Goal: Task Accomplishment & Management: Complete application form

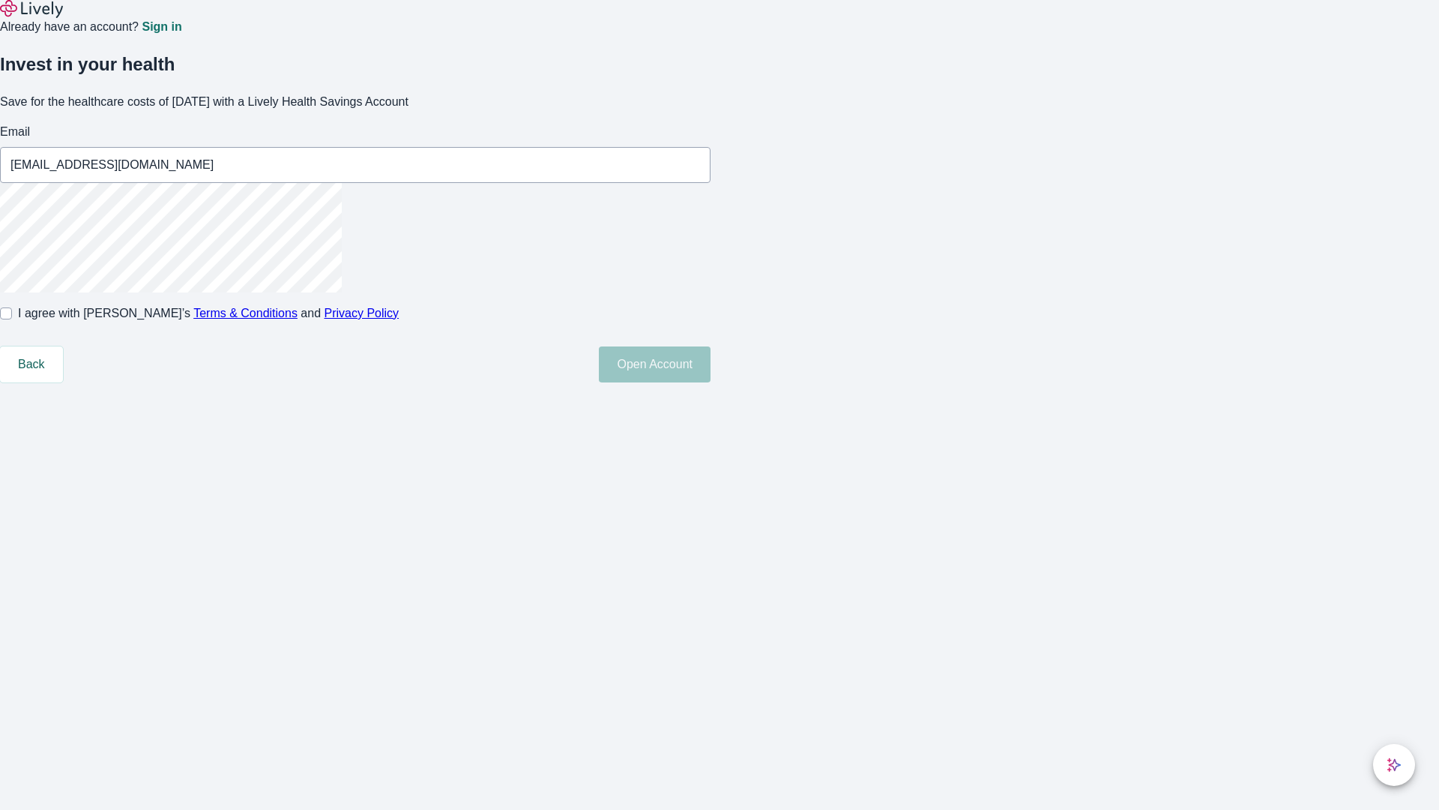
click at [12, 319] on input "I agree with Lively’s Terms & Conditions and Privacy Policy" at bounding box center [6, 313] width 12 height 12
checkbox input "true"
click at [711, 382] on button "Open Account" at bounding box center [655, 364] width 112 height 36
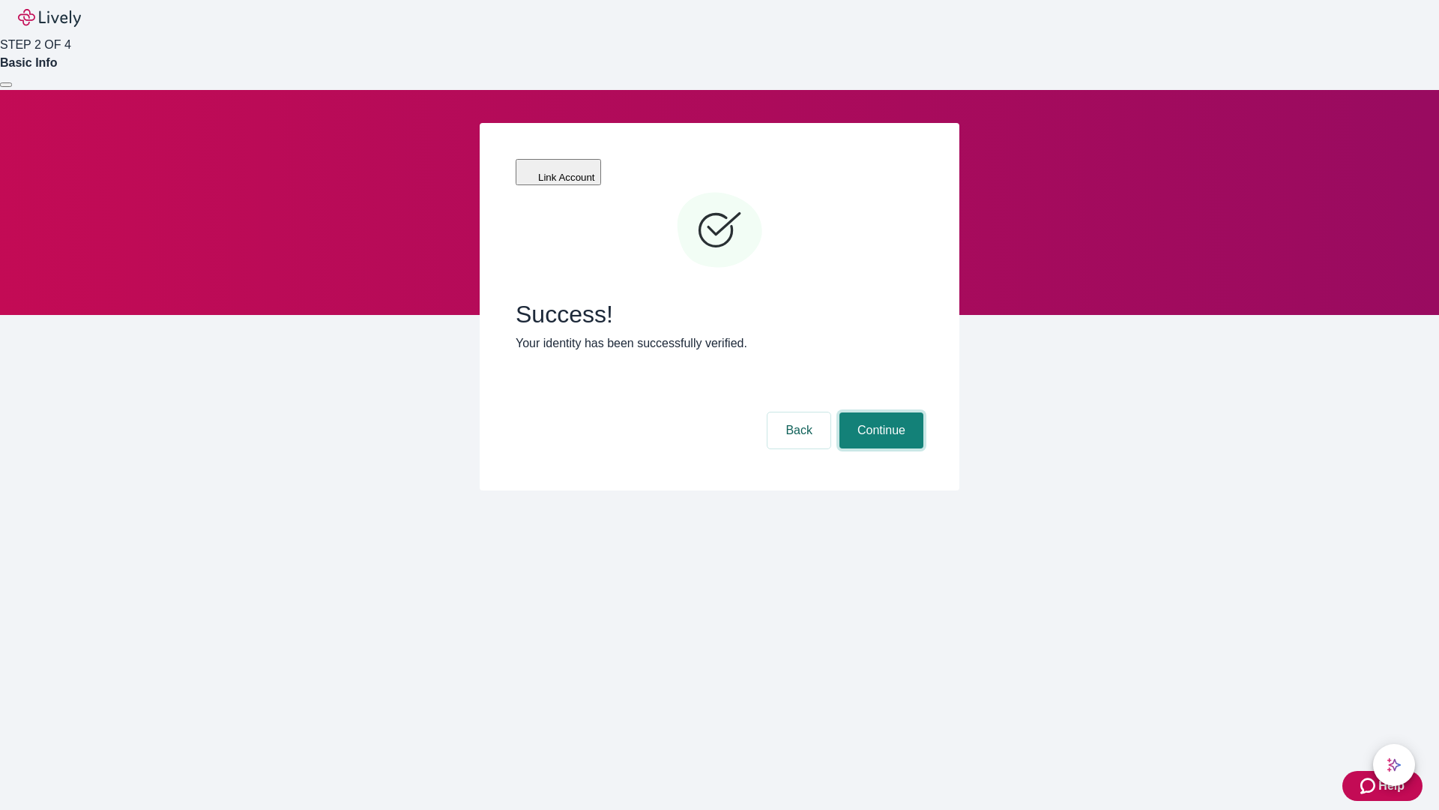
click at [879, 412] on button "Continue" at bounding box center [882, 430] width 84 height 36
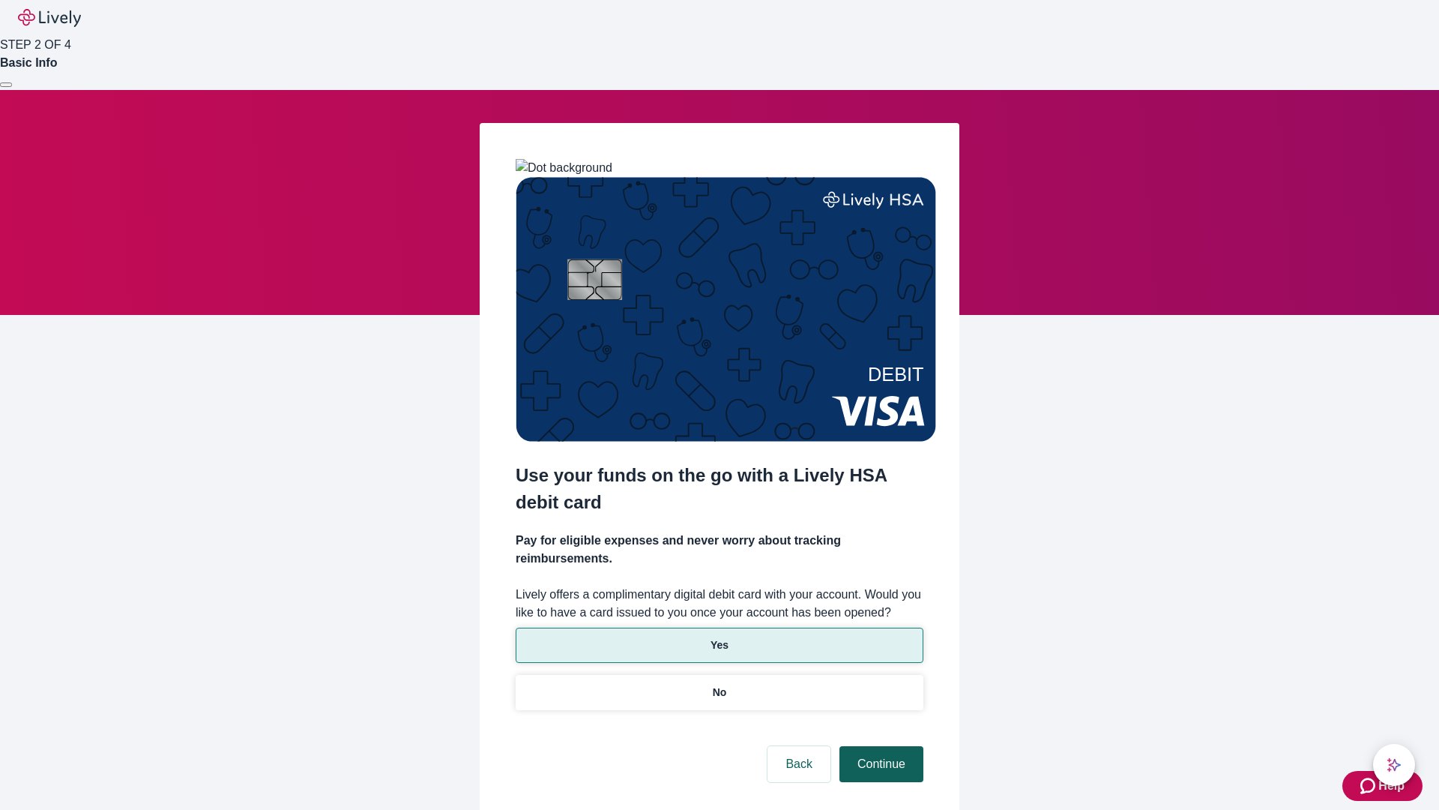
click at [719, 684] on p "No" at bounding box center [720, 692] width 14 height 16
click at [879, 746] on button "Continue" at bounding box center [882, 764] width 84 height 36
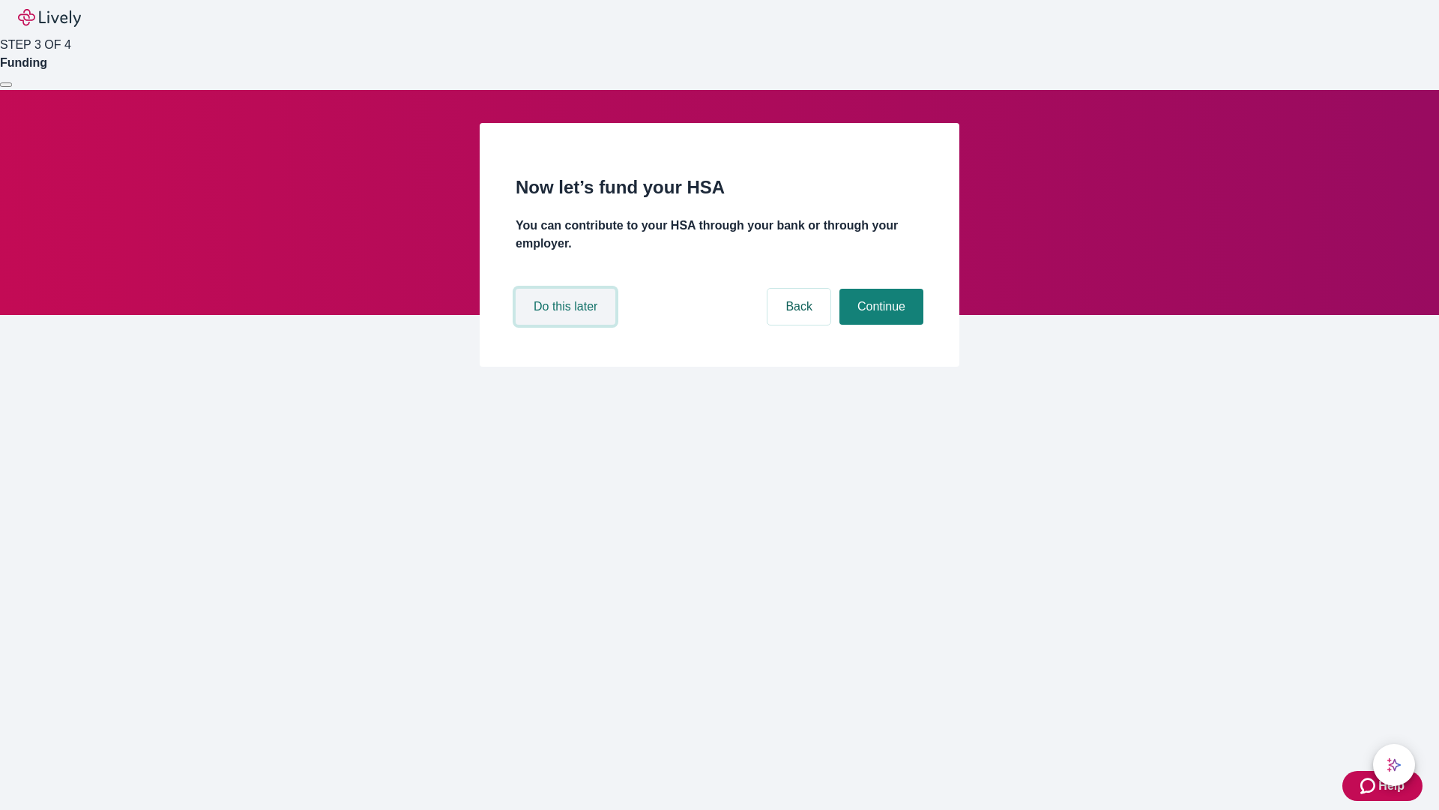
click at [568, 325] on button "Do this later" at bounding box center [566, 307] width 100 height 36
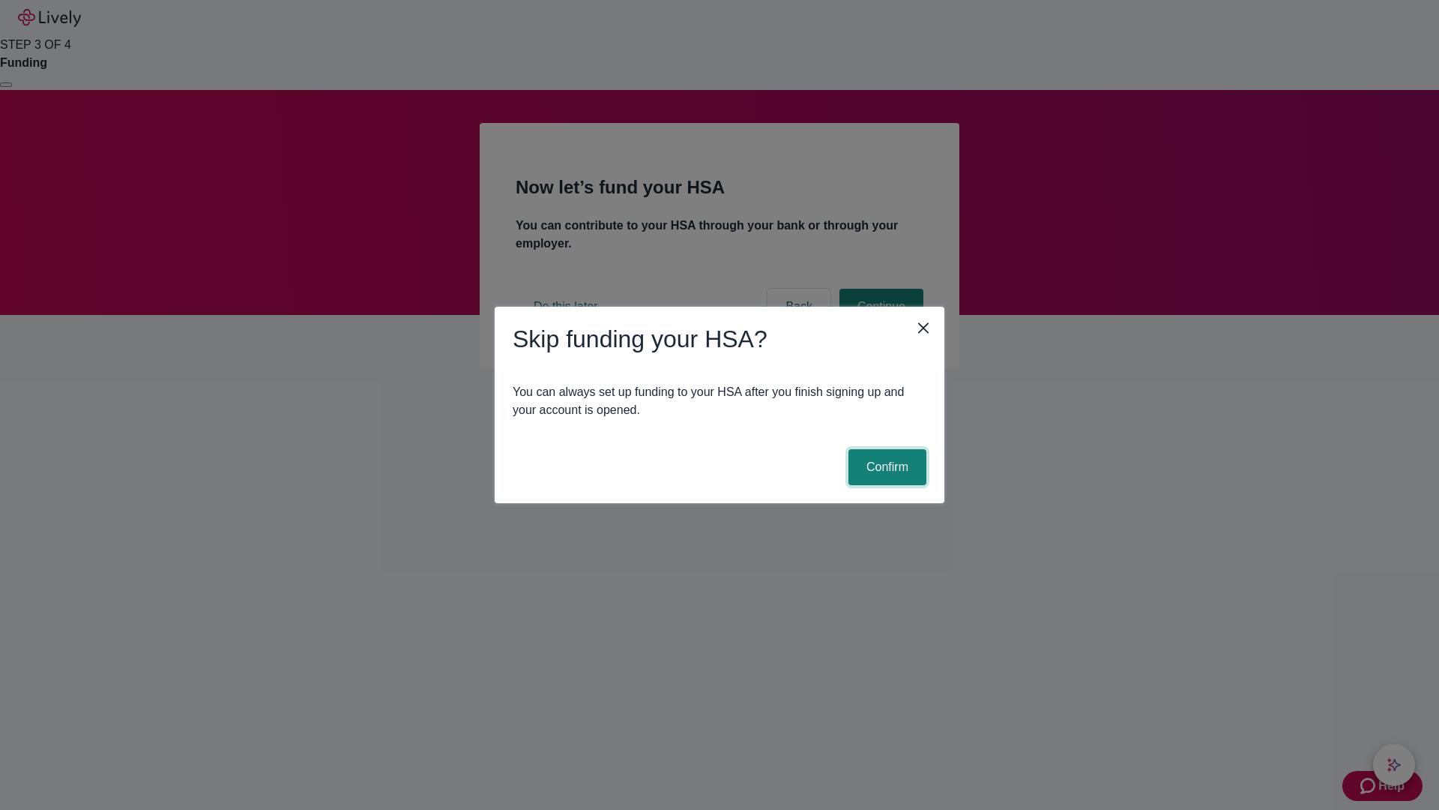
click at [885, 467] on button "Confirm" at bounding box center [888, 467] width 78 height 36
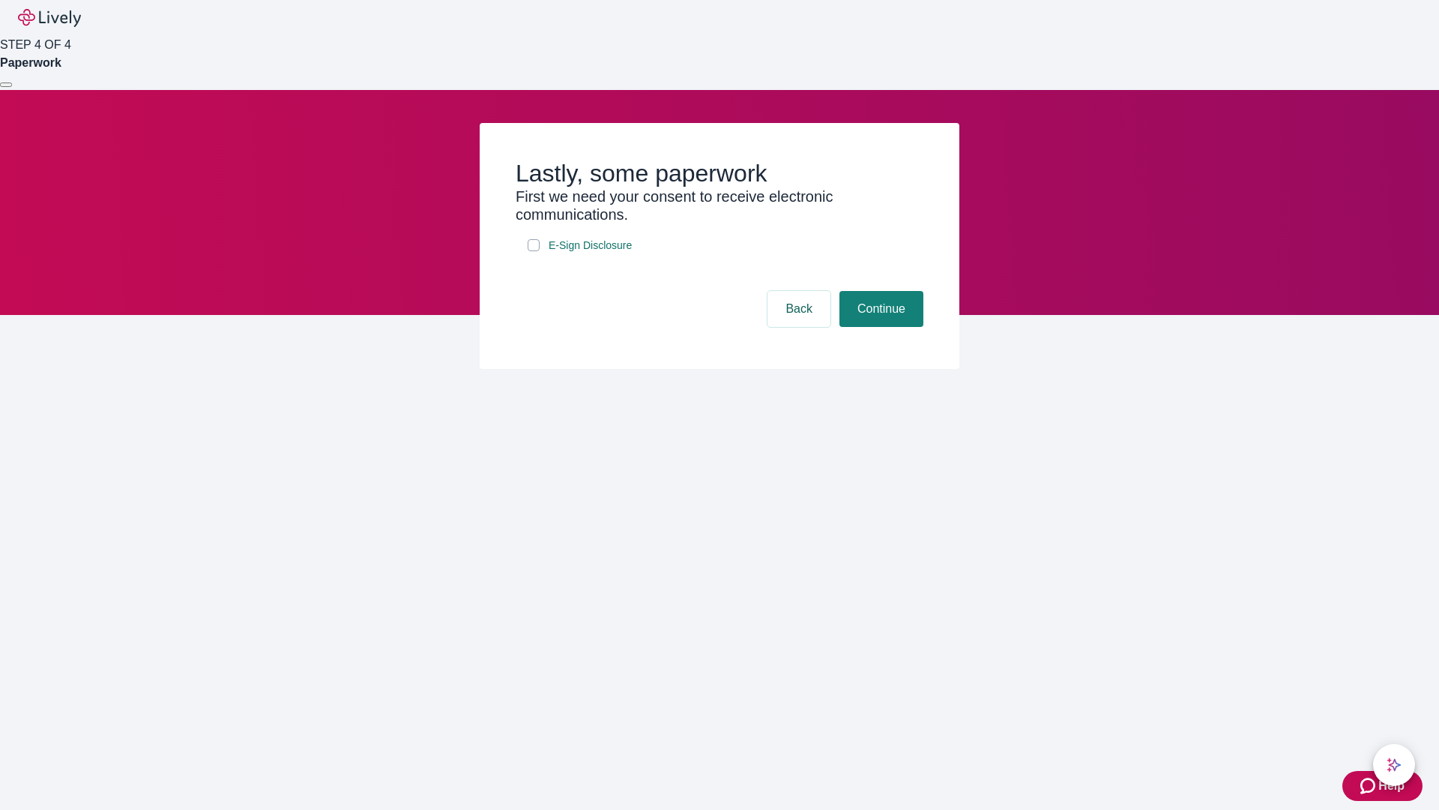
click at [534, 251] on input "E-Sign Disclosure" at bounding box center [534, 245] width 12 height 12
checkbox input "true"
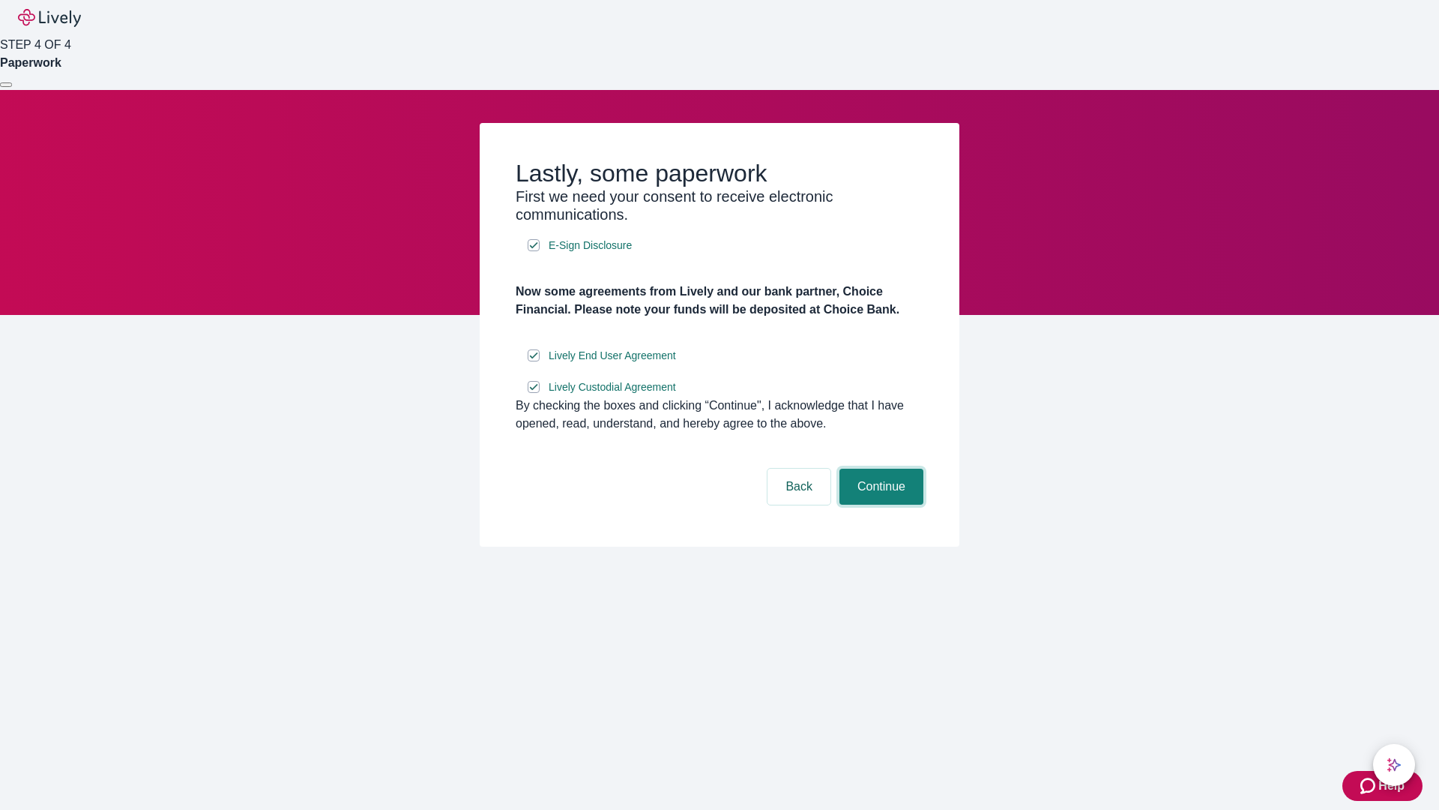
click at [879, 505] on button "Continue" at bounding box center [882, 487] width 84 height 36
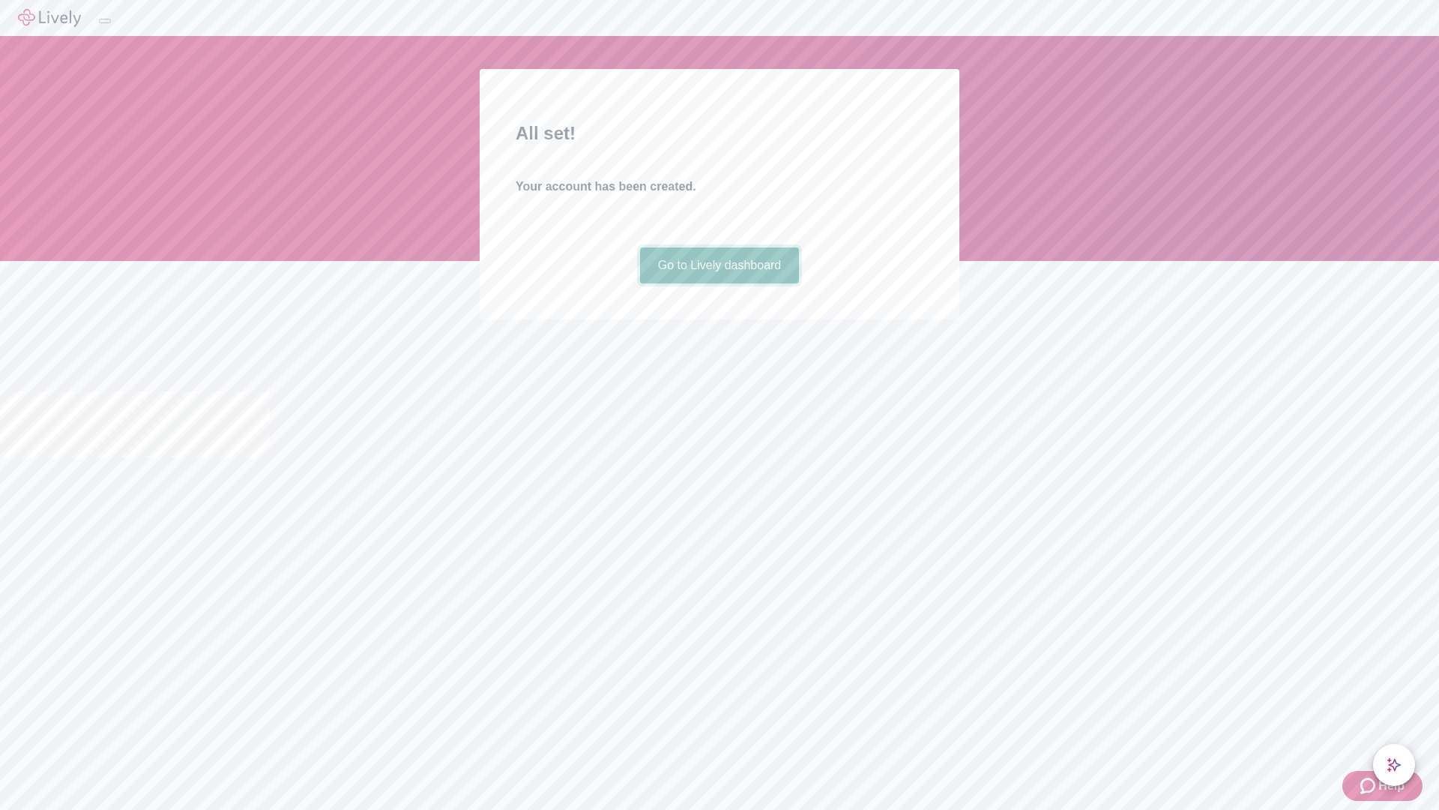
click at [719, 283] on link "Go to Lively dashboard" at bounding box center [720, 265] width 160 height 36
